Goal: Information Seeking & Learning: Understand process/instructions

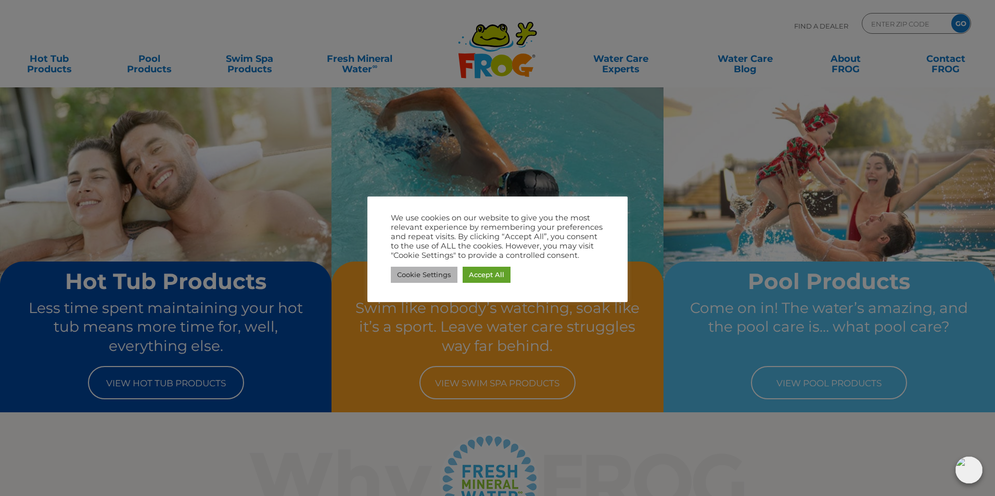
click at [431, 279] on link "Cookie Settings" at bounding box center [424, 275] width 67 height 16
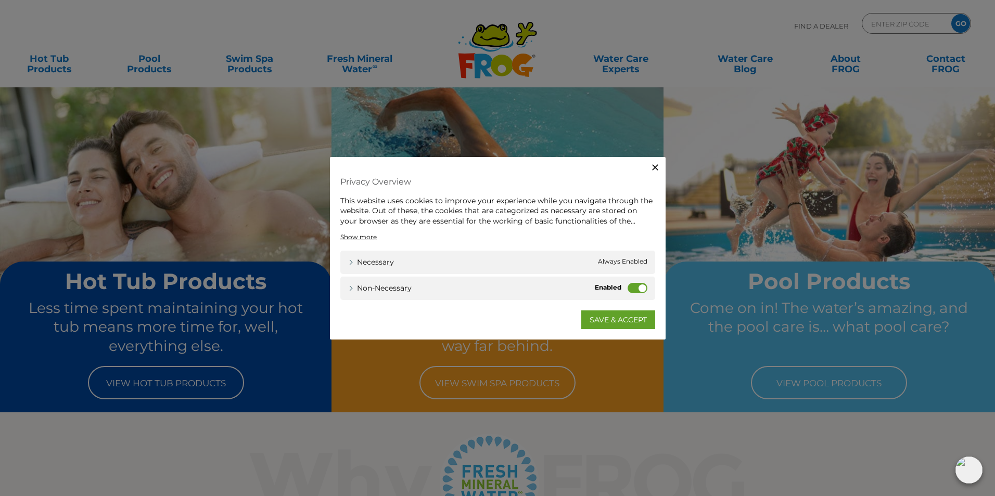
click at [643, 288] on label "Non-necessary" at bounding box center [638, 288] width 20 height 10
click at [0, 0] on input "Non-necessary" at bounding box center [0, 0] width 0 height 0
click at [642, 320] on link "SAVE & ACCEPT" at bounding box center [618, 320] width 74 height 19
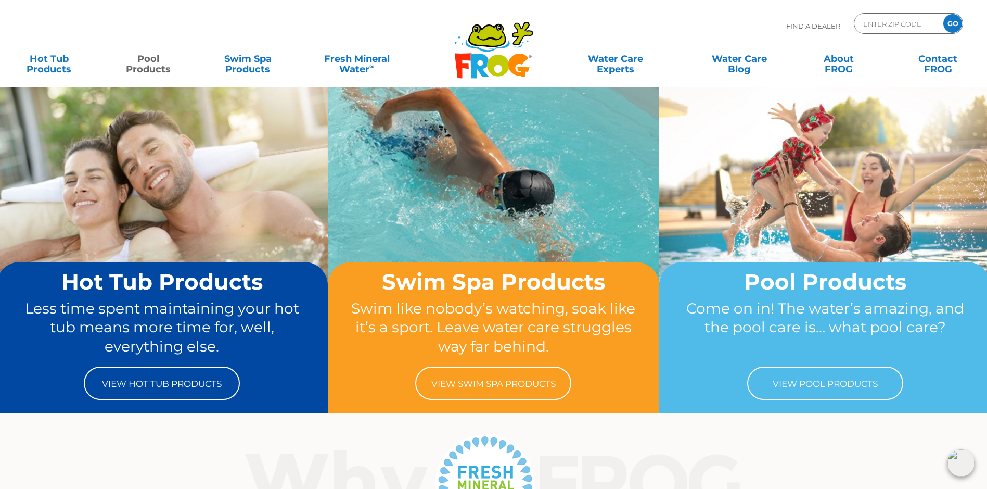
click at [153, 67] on link "Pool Products" at bounding box center [149, 58] width 78 height 21
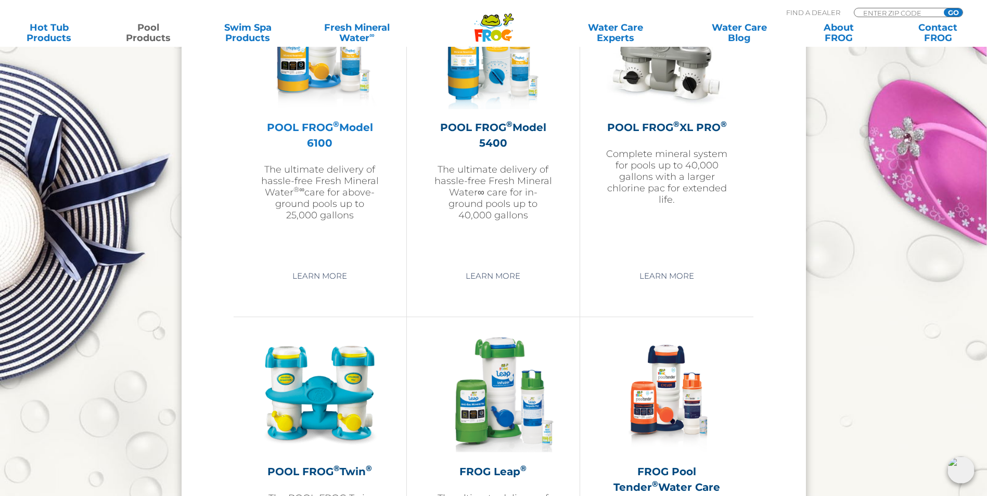
scroll to position [1613, 0]
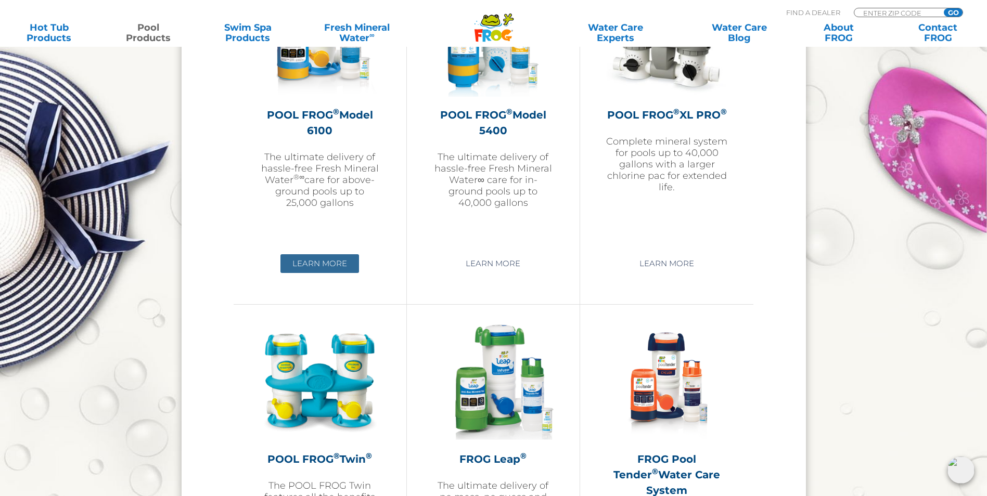
click at [326, 261] on link "Learn More" at bounding box center [319, 263] width 79 height 19
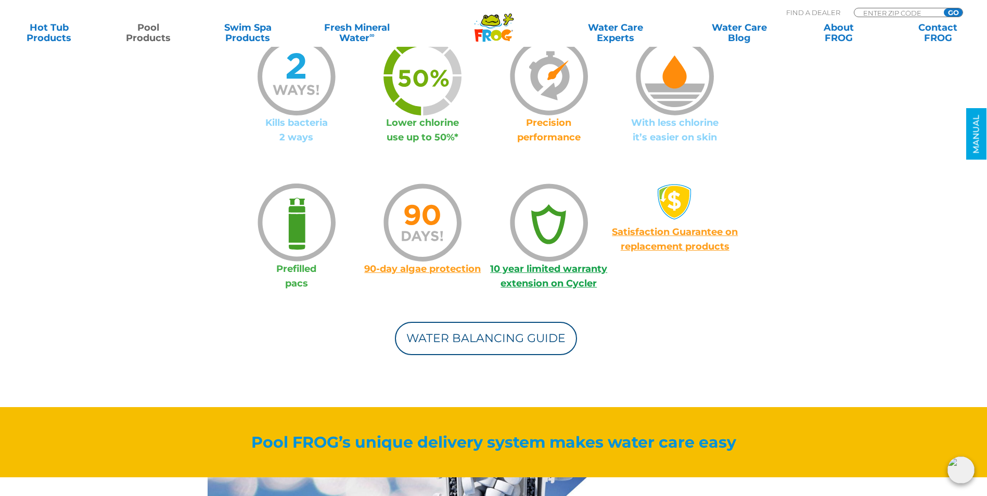
scroll to position [833, 0]
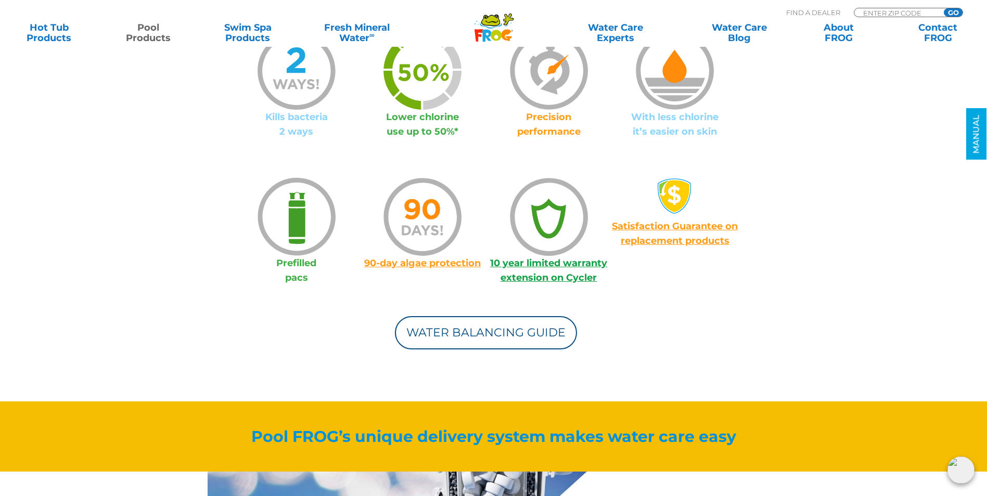
click at [295, 228] on img at bounding box center [297, 217] width 78 height 78
click at [301, 266] on p "Prefilled pacs" at bounding box center [297, 270] width 126 height 29
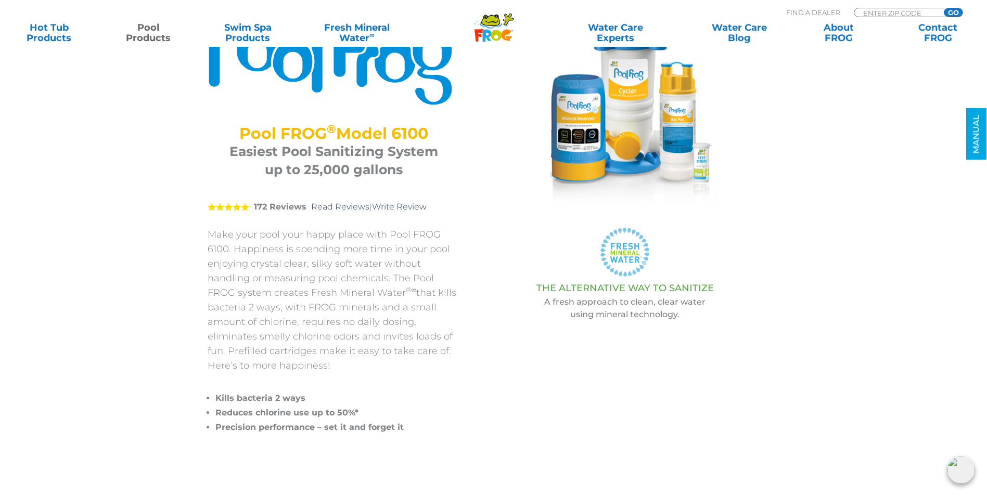
scroll to position [0, 0]
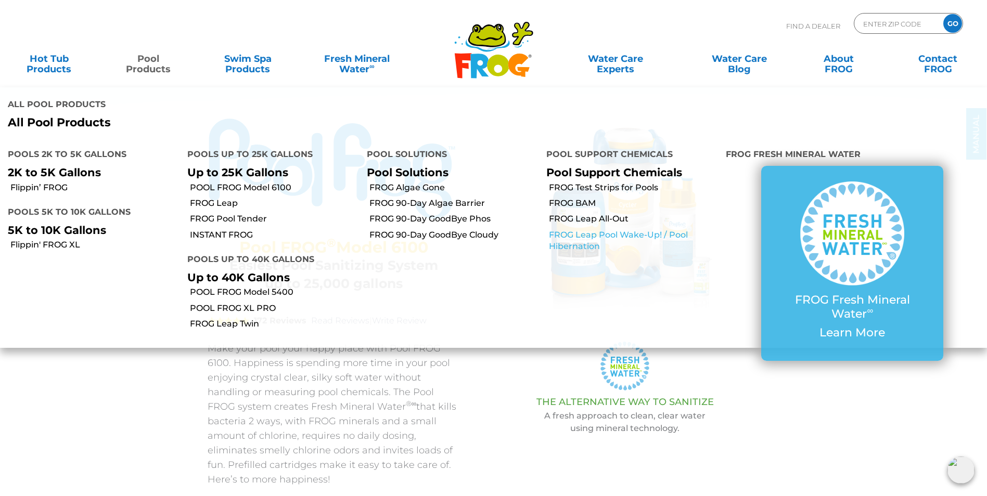
click at [569, 229] on link "FROG Leap Pool Wake-Up! / Pool Hibernation" at bounding box center [633, 240] width 169 height 23
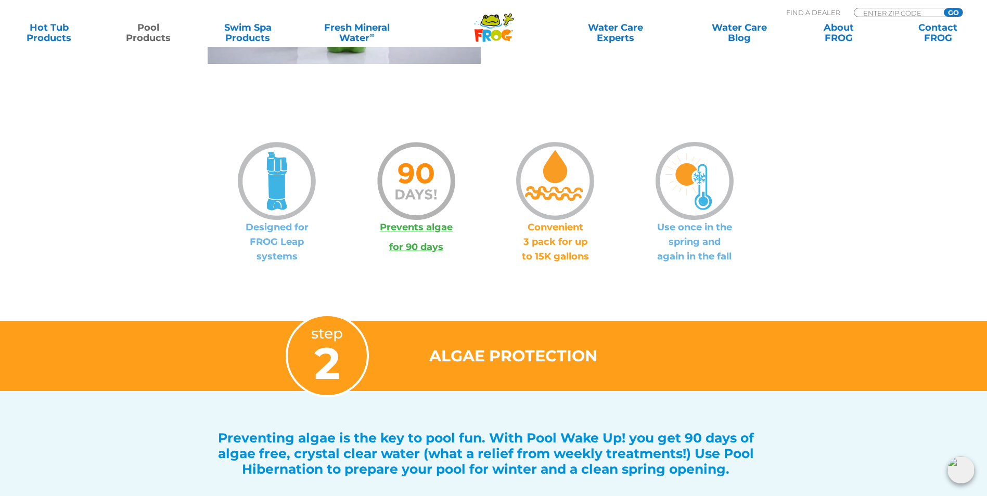
scroll to position [520, 0]
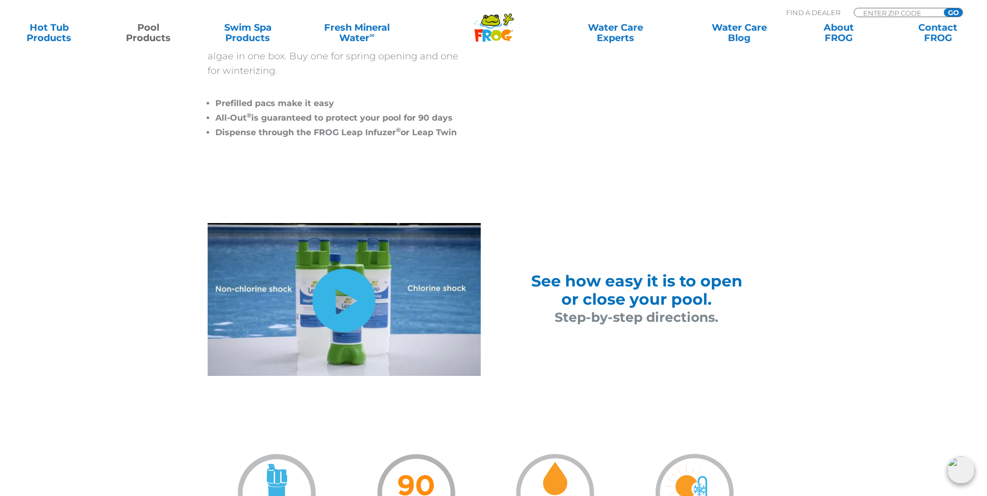
click at [350, 300] on link "hide-me" at bounding box center [344, 300] width 63 height 63
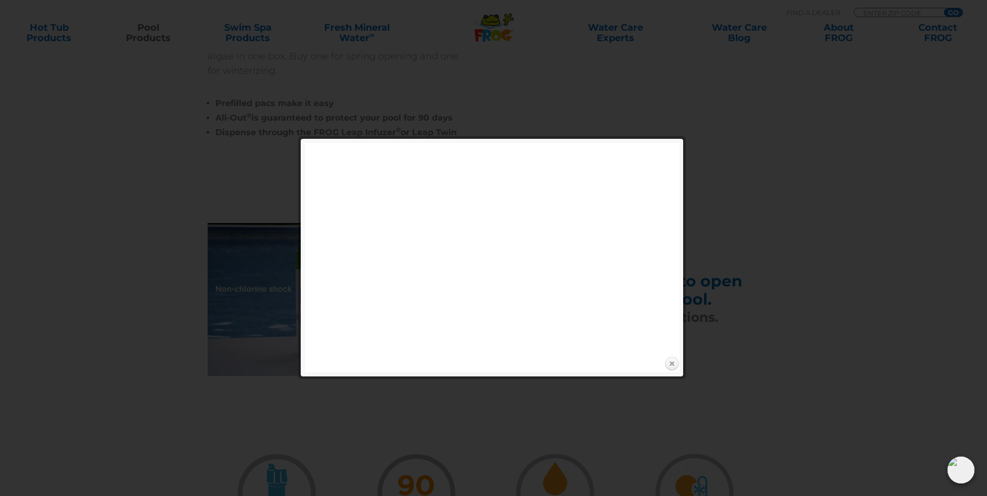
click at [669, 362] on link "Close" at bounding box center [672, 364] width 16 height 16
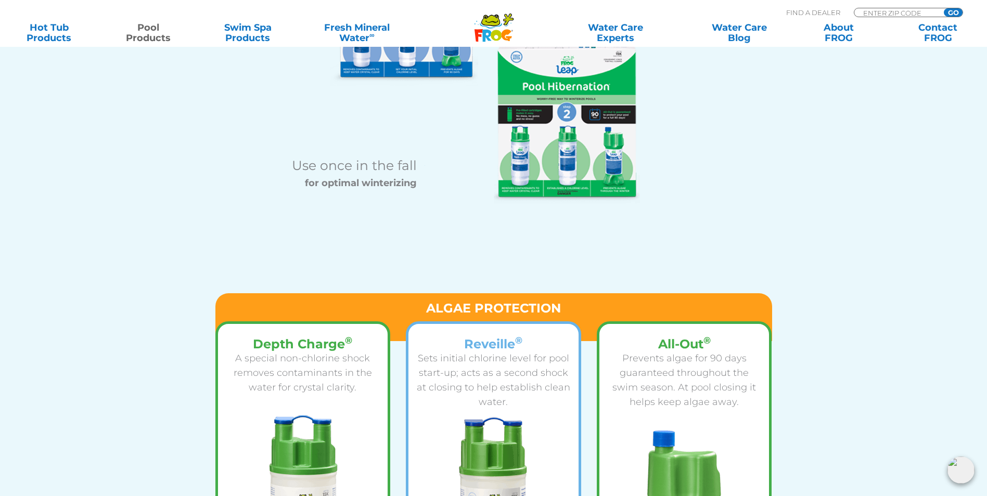
scroll to position [1353, 0]
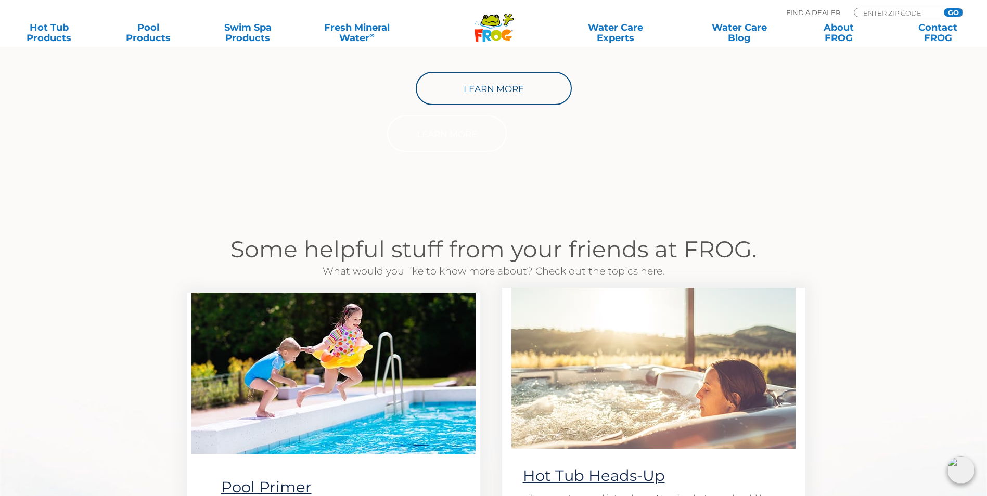
scroll to position [528, 0]
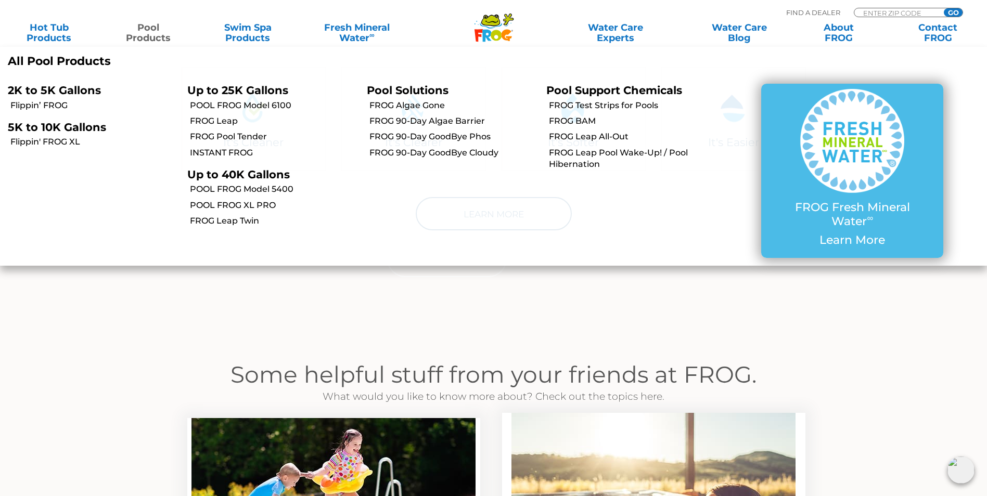
click at [136, 33] on link "Pool Products" at bounding box center [149, 32] width 78 height 21
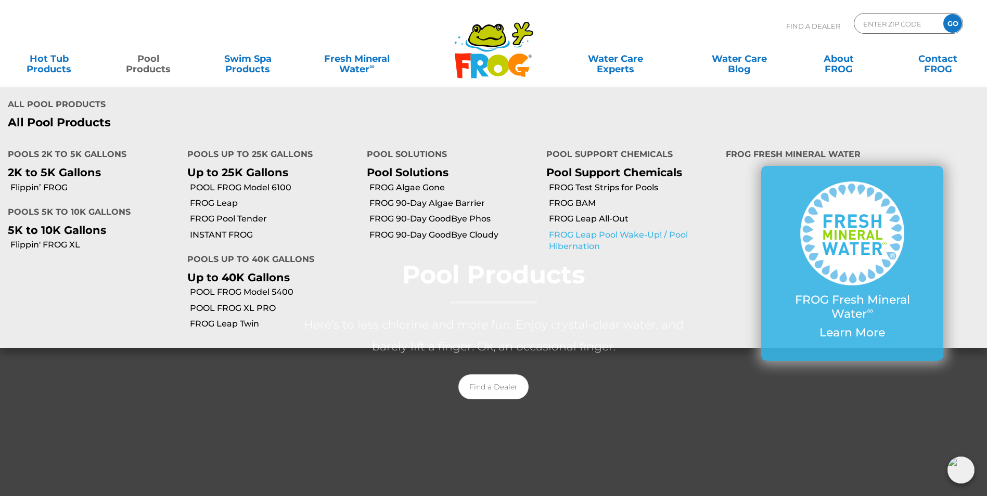
click at [565, 229] on link "FROG Leap Pool Wake-Up! / Pool Hibernation" at bounding box center [633, 240] width 169 height 23
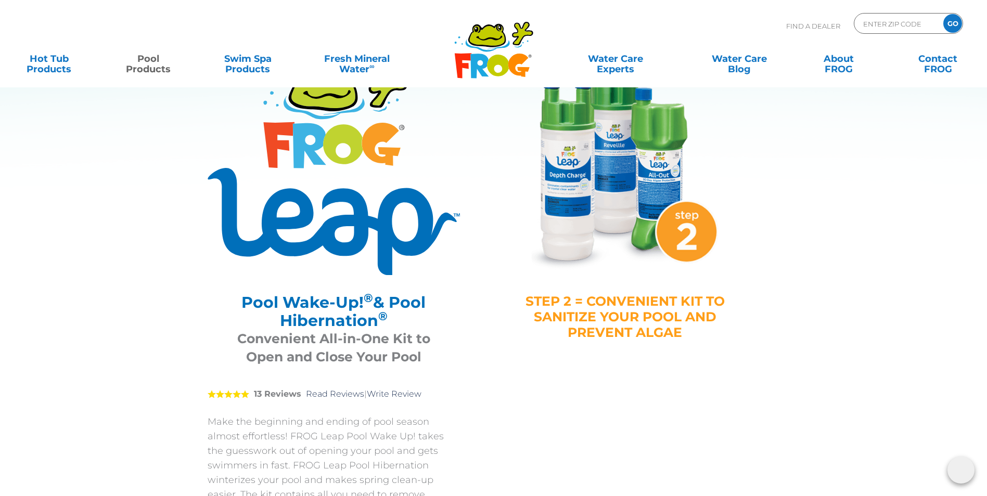
scroll to position [52, 0]
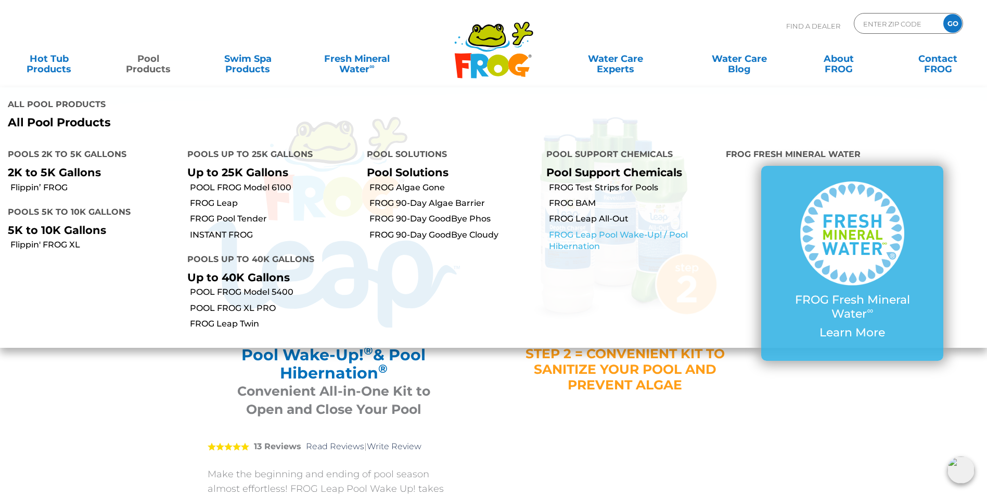
click at [590, 229] on link "FROG Leap Pool Wake-Up! / Pool Hibernation" at bounding box center [633, 240] width 169 height 23
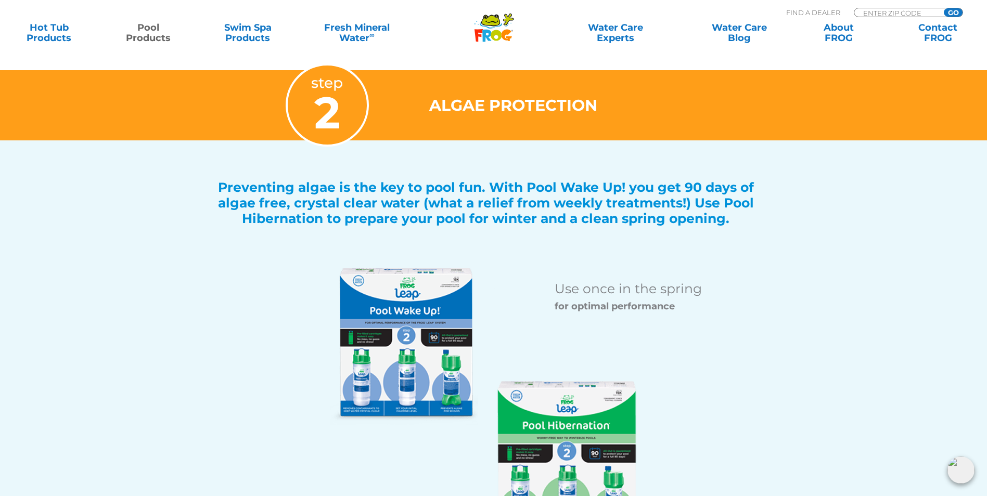
scroll to position [1041, 0]
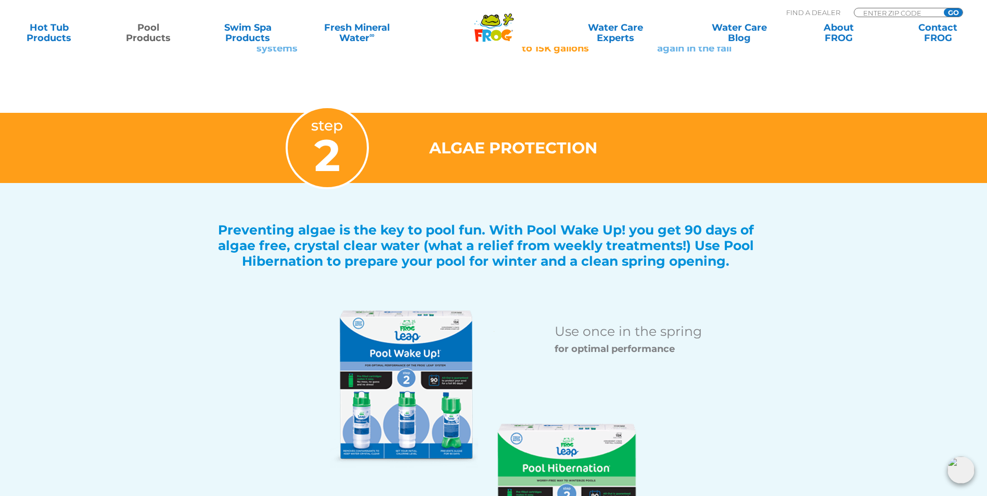
click at [920, 15] on div "MENU MENU Hot Tub Products All Hot Tub Products All Hot Tub Products FROG @ease…" at bounding box center [493, 24] width 966 height 19
click at [920, 12] on input "Zip Code Form" at bounding box center [897, 12] width 70 height 9
type input "62521"
click at [948, 10] on input "GO" at bounding box center [953, 12] width 19 height 8
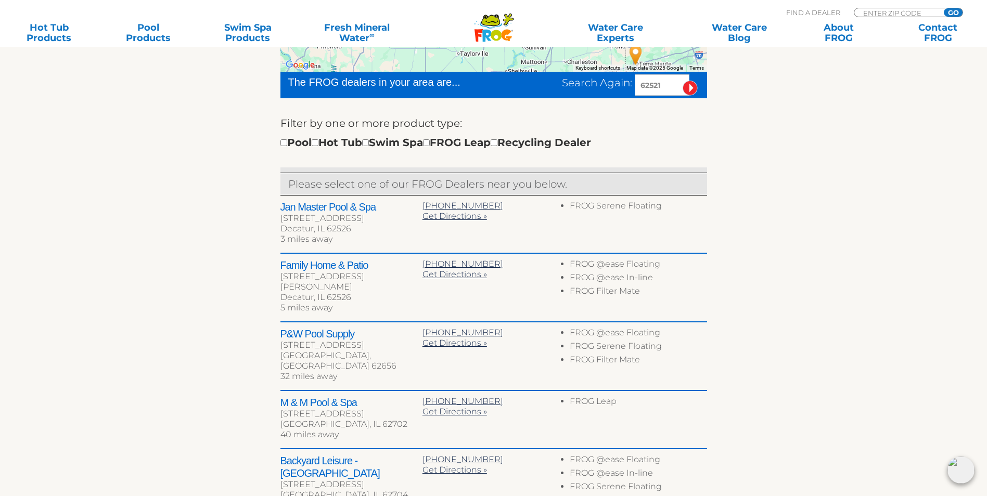
scroll to position [52, 0]
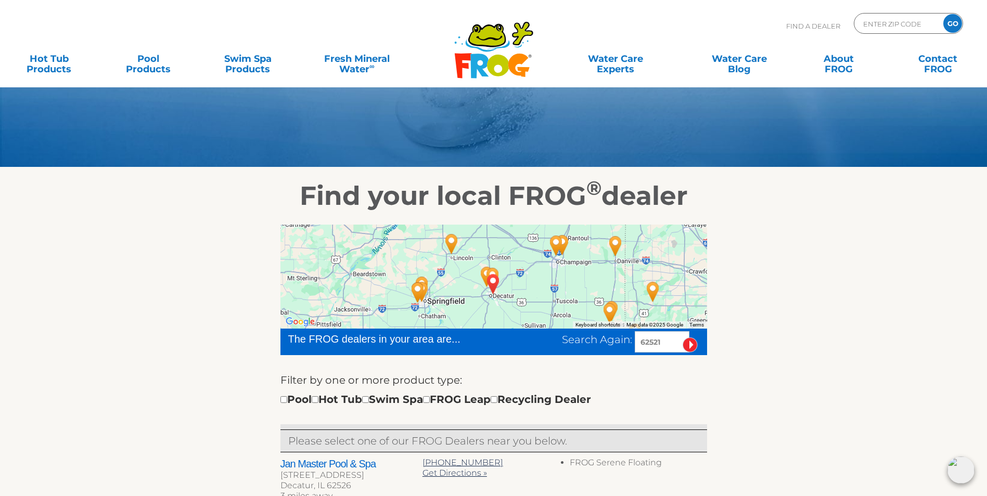
drag, startPoint x: 443, startPoint y: 260, endPoint x: 442, endPoint y: 274, distance: 13.5
click at [442, 277] on div at bounding box center [493, 277] width 427 height 104
